Goal: Information Seeking & Learning: Learn about a topic

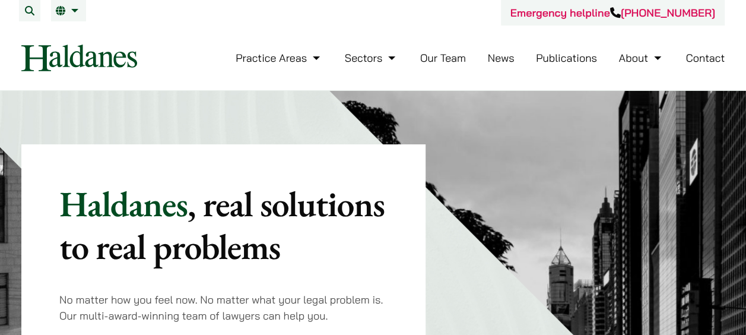
click at [452, 54] on link "Our Team" at bounding box center [443, 58] width 46 height 14
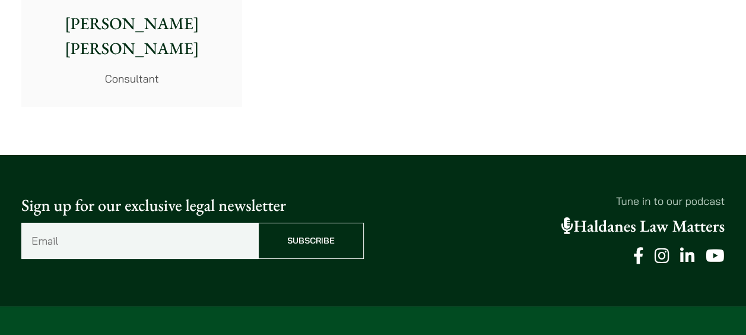
scroll to position [6472, 0]
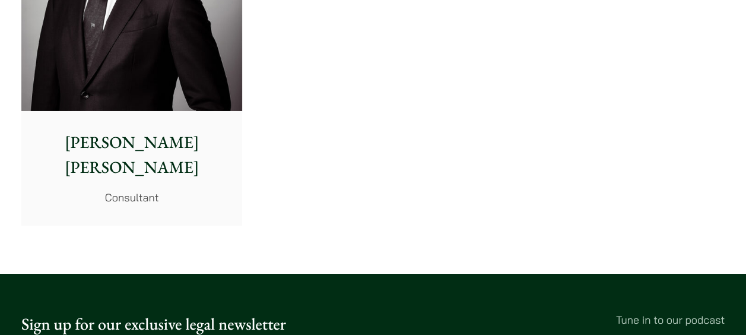
click at [208, 125] on div "Willem Jan Hoogland Consultant" at bounding box center [131, 167] width 221 height 113
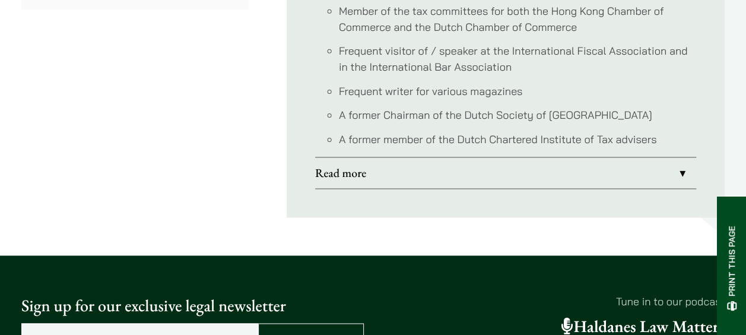
scroll to position [772, 0]
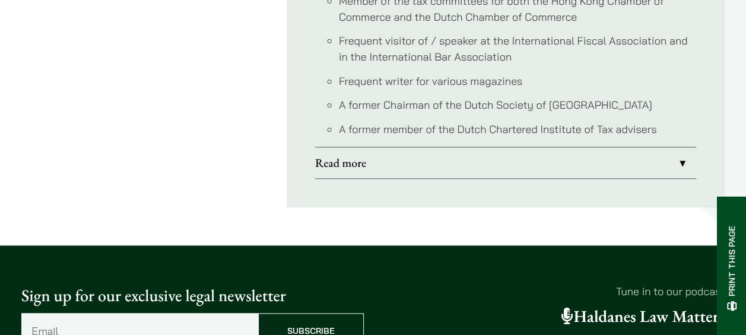
click at [360, 147] on link "Read more" at bounding box center [505, 162] width 381 height 31
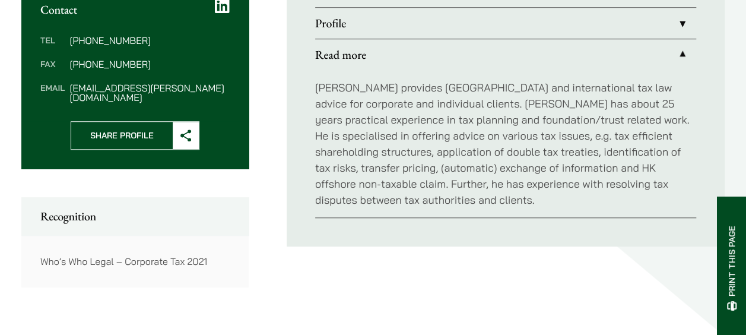
scroll to position [475, 0]
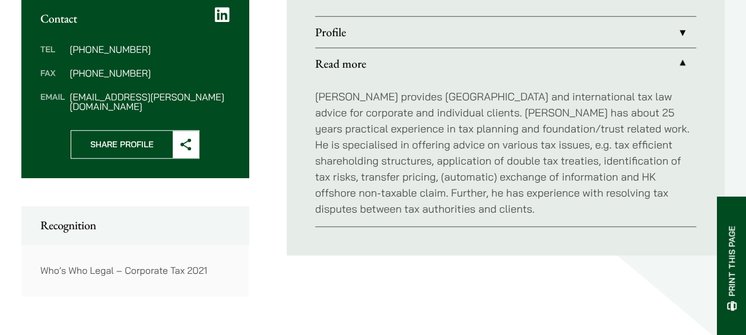
click at [684, 23] on link "Profile" at bounding box center [505, 32] width 381 height 31
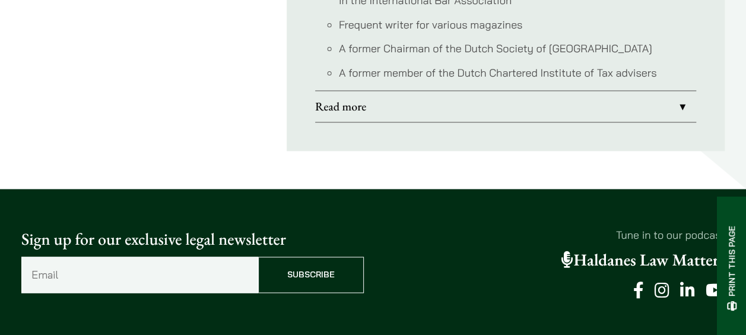
scroll to position [831, 0]
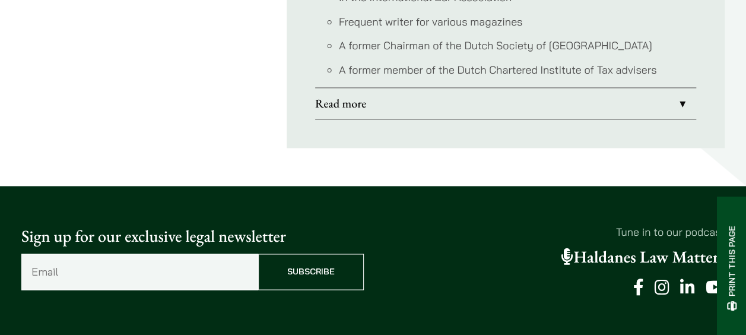
click at [682, 88] on link "Read more" at bounding box center [505, 103] width 381 height 31
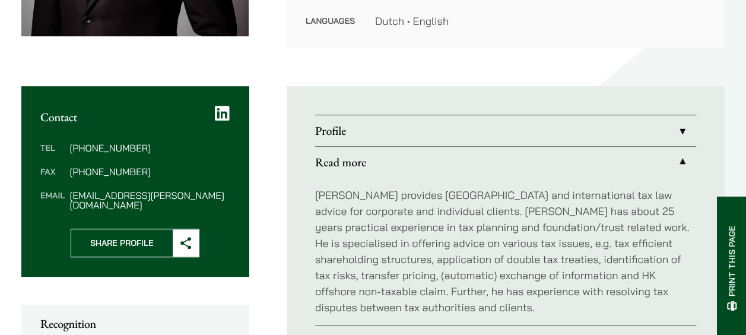
scroll to position [356, 0]
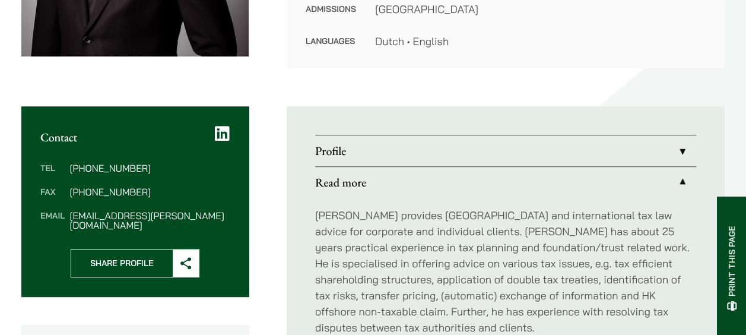
click at [682, 140] on link "Profile" at bounding box center [505, 150] width 381 height 31
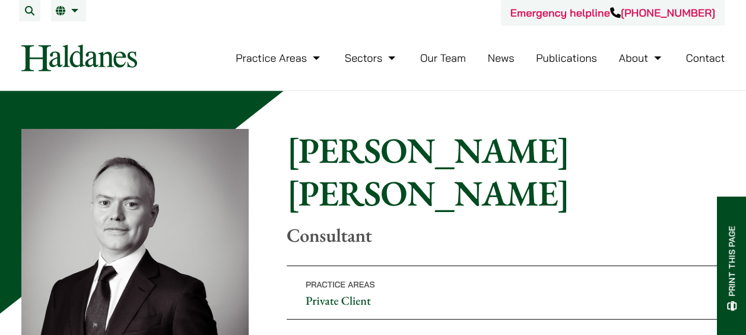
click at [458, 58] on link "Our Team" at bounding box center [443, 58] width 46 height 14
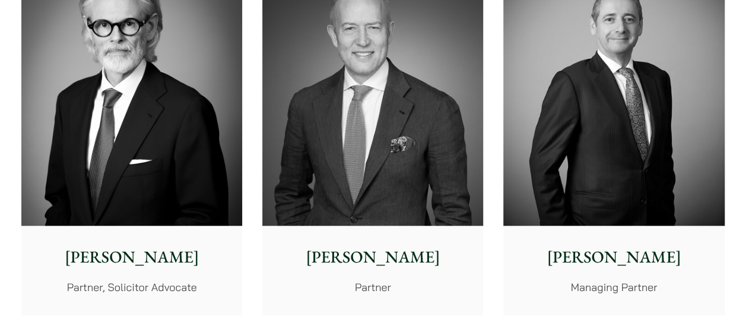
scroll to position [416, 0]
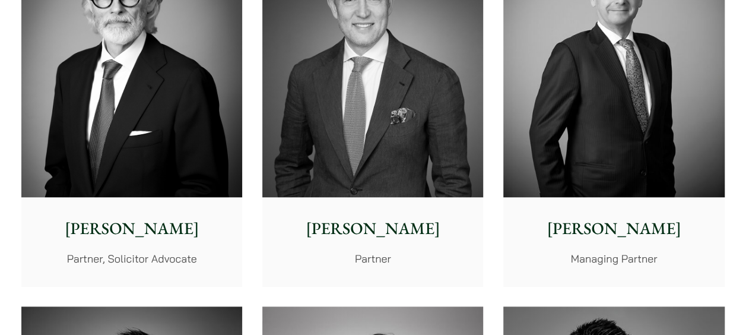
click at [225, 80] on img at bounding box center [131, 58] width 221 height 276
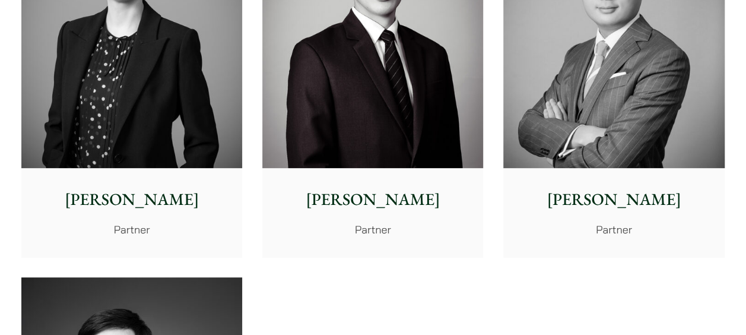
click at [578, 115] on img at bounding box center [614, 29] width 221 height 276
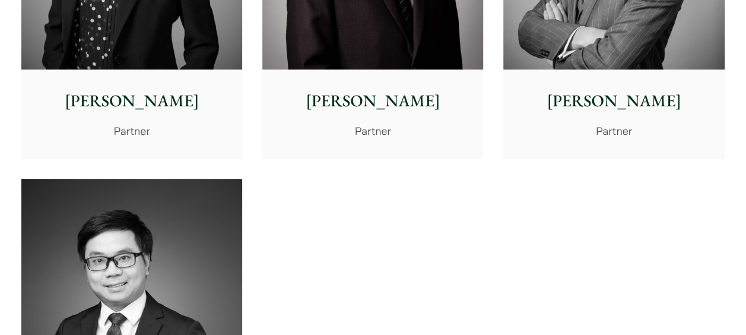
scroll to position [2494, 0]
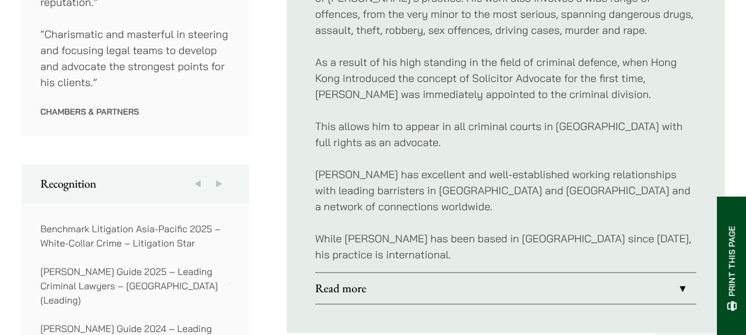
scroll to position [831, 0]
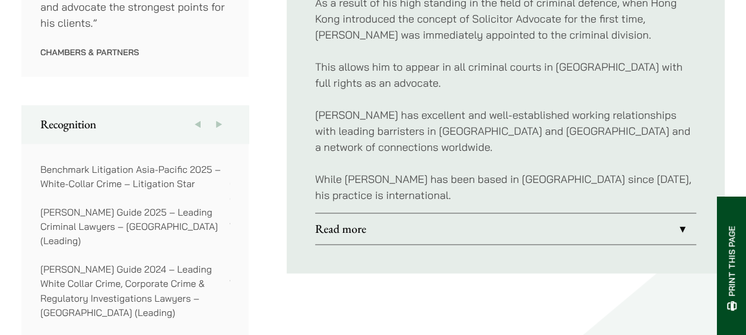
click at [647, 213] on link "Read more" at bounding box center [505, 228] width 381 height 31
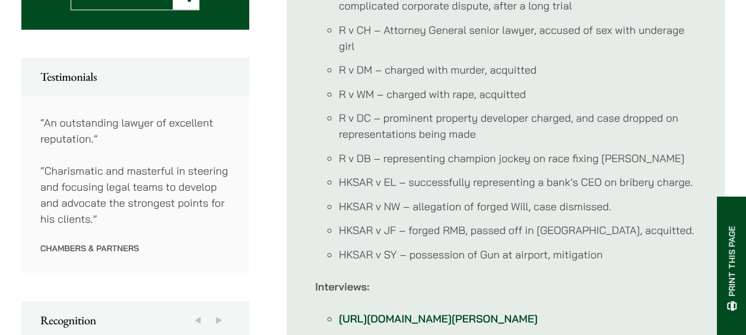
scroll to position [653, 0]
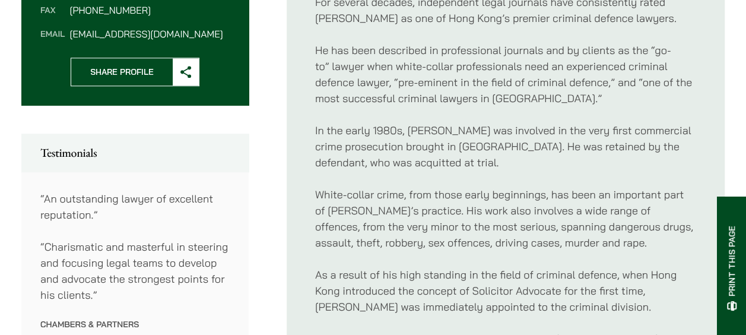
scroll to position [586, 0]
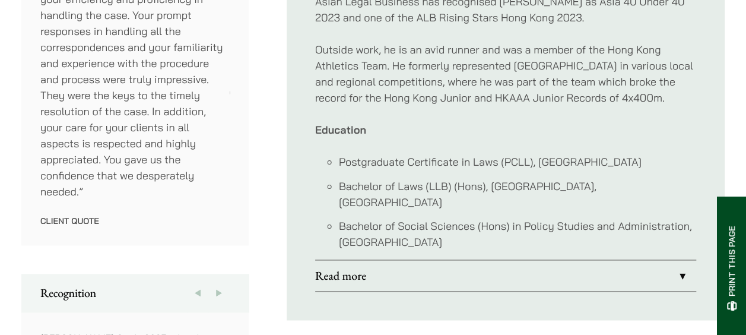
scroll to position [772, 0]
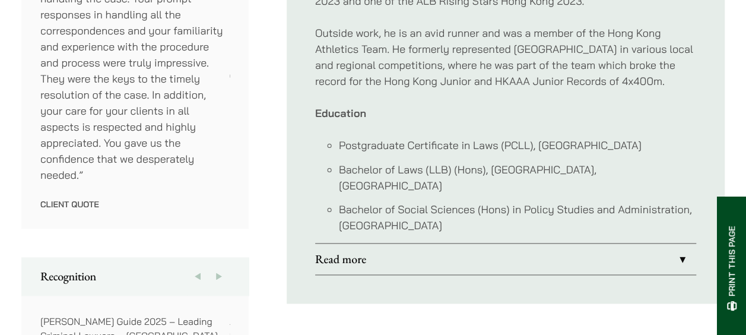
click at [677, 243] on link "Read more" at bounding box center [505, 258] width 381 height 31
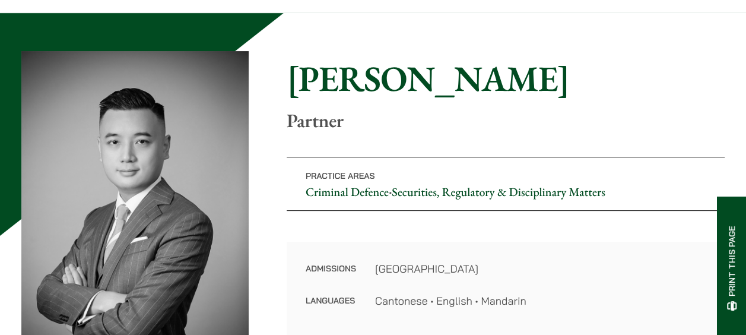
scroll to position [59, 0]
